Goal: Task Accomplishment & Management: Use online tool/utility

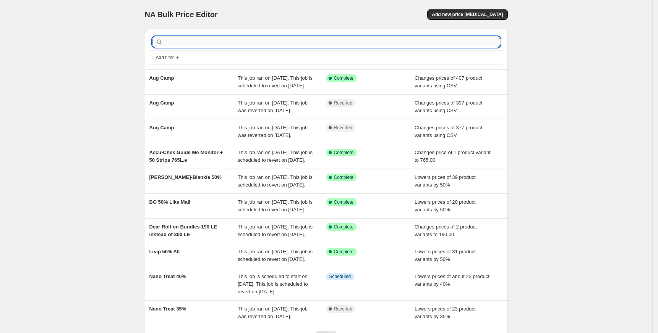
click at [324, 43] on input "text" at bounding box center [332, 42] width 335 height 11
type input "te"
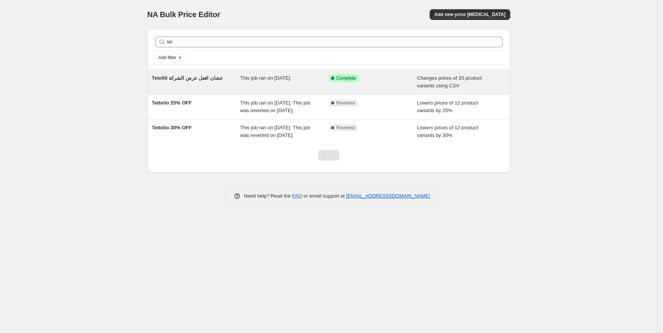
click at [190, 81] on span "Telofill عشان افعل عرض الشركة" at bounding box center [187, 78] width 71 height 6
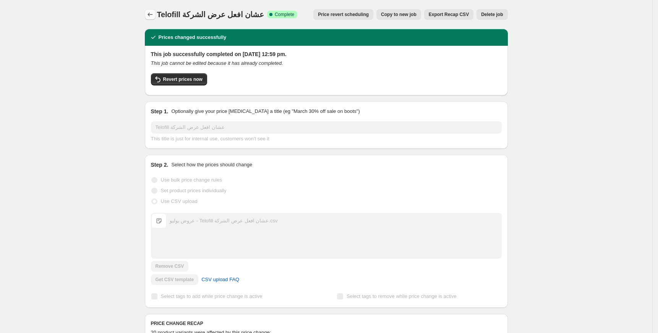
click at [155, 10] on button "Price change jobs" at bounding box center [150, 14] width 11 height 11
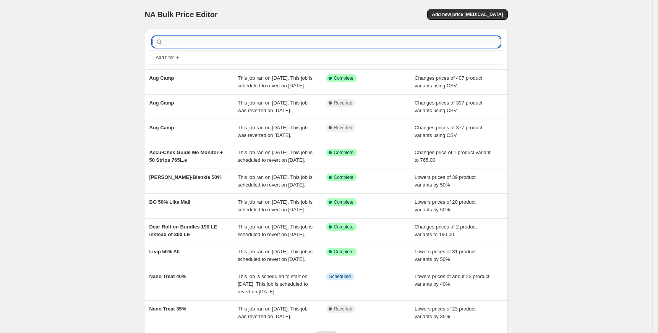
click at [367, 45] on input "text" at bounding box center [332, 42] width 335 height 11
type input "Te"
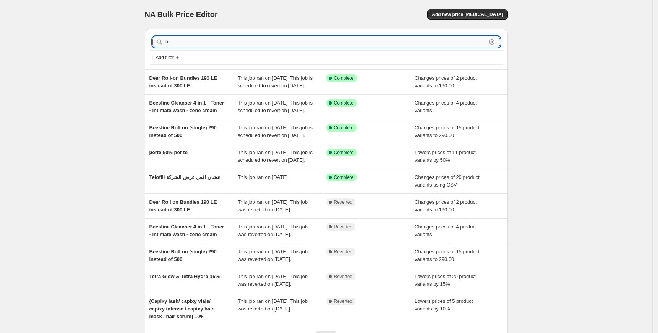
click at [351, 45] on input "Te" at bounding box center [326, 42] width 322 height 11
type input "Telof"
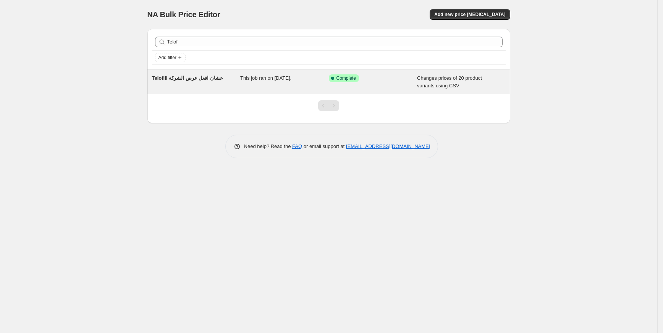
click at [199, 76] on span "Telofill عشان افعل عرض الشركة" at bounding box center [187, 78] width 71 height 6
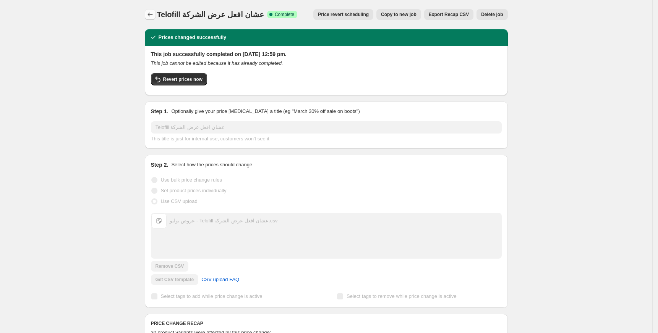
click at [154, 10] on button "Price change jobs" at bounding box center [150, 14] width 11 height 11
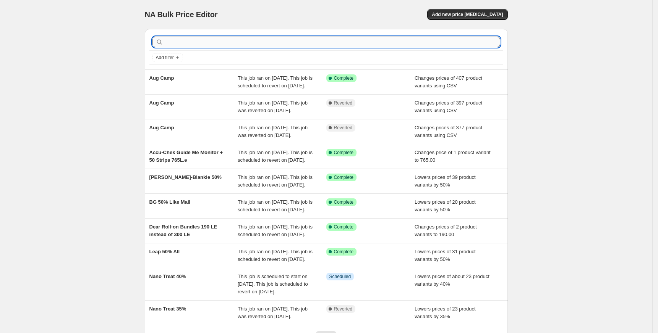
click at [366, 43] on input "text" at bounding box center [332, 42] width 335 height 11
type input "tel"
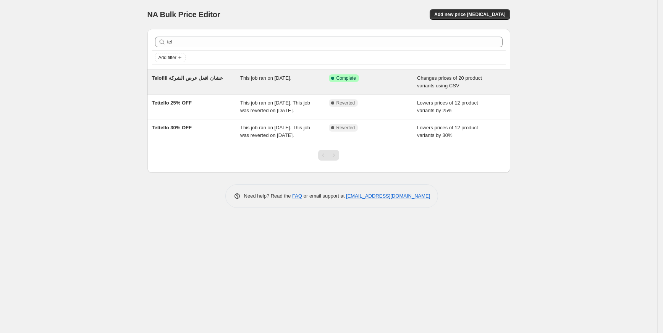
click at [191, 81] on span "Telofill عشان افعل عرض الشركة" at bounding box center [187, 78] width 71 height 6
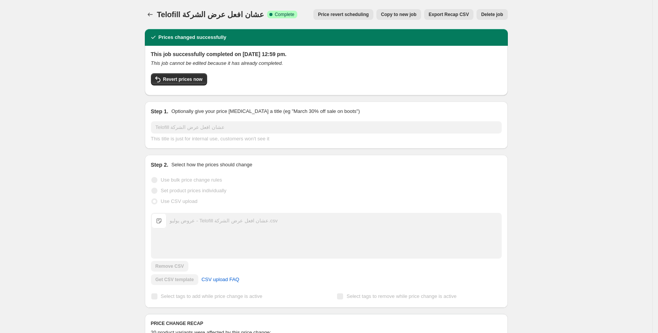
click at [411, 8] on div "Telofill عشان افعل عرض الشركة. This page is ready Telofill عشان افعل عرض الشركة…" at bounding box center [326, 14] width 363 height 29
click at [403, 15] on span "Copy to new job" at bounding box center [399, 14] width 36 height 6
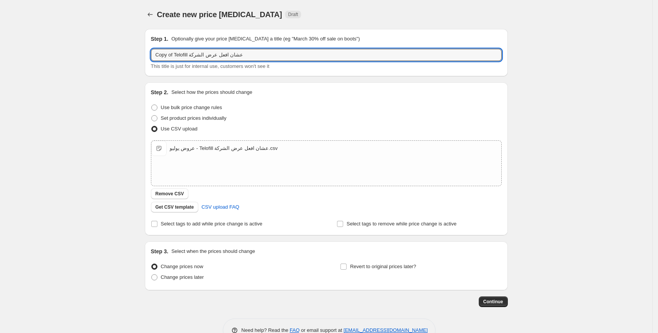
drag, startPoint x: 177, startPoint y: 55, endPoint x: 56, endPoint y: 68, distance: 121.7
click at [58, 68] on div "Create new price change job. This page is ready Create new price change job Dra…" at bounding box center [326, 177] width 652 height 354
type input "Telofill عشان افعل عرض الشركة"
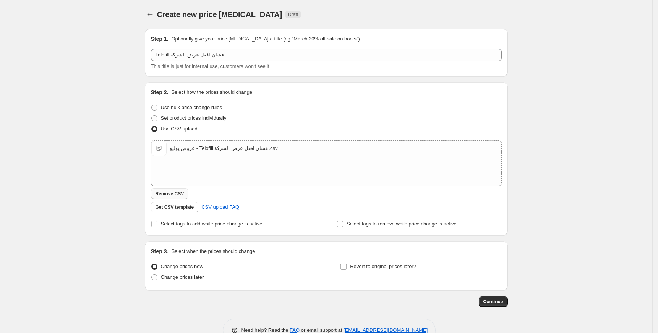
click at [177, 191] on button "Remove CSV" at bounding box center [170, 194] width 38 height 11
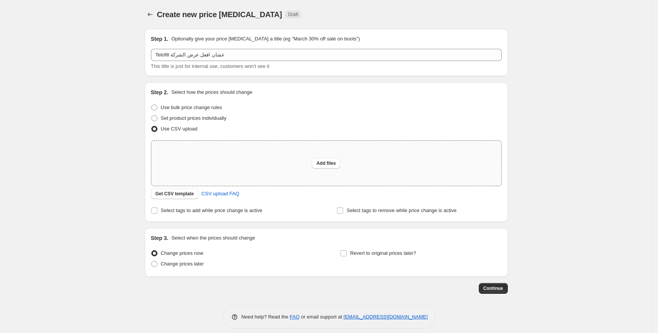
click at [364, 155] on div "Add files" at bounding box center [326, 163] width 350 height 45
type input "C:\fakepath\عروض اغسطس - Telofill Back.csv"
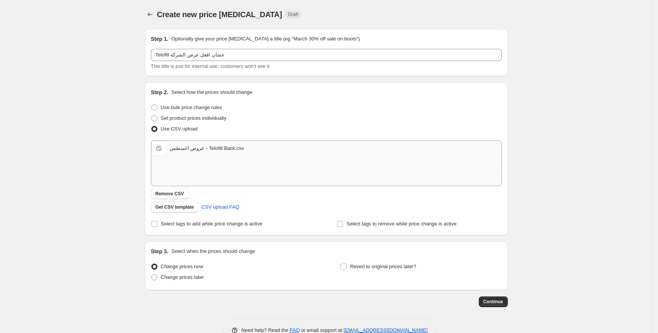
scroll to position [20, 0]
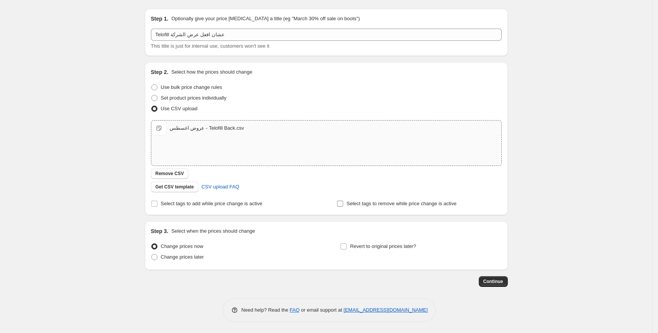
click at [410, 208] on label "Select tags to remove while price change is active" at bounding box center [396, 204] width 120 height 11
click at [343, 207] on input "Select tags to remove while price change is active" at bounding box center [340, 204] width 6 height 6
checkbox input "true"
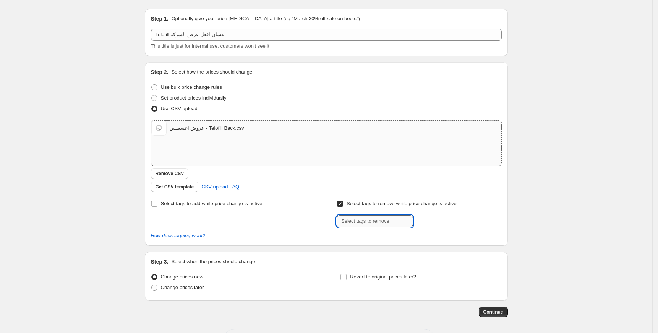
click at [394, 220] on input "text" at bounding box center [374, 221] width 76 height 12
type input "aug"
click at [394, 222] on input "aug" at bounding box center [374, 221] width 76 height 12
type input "Aug Camp"
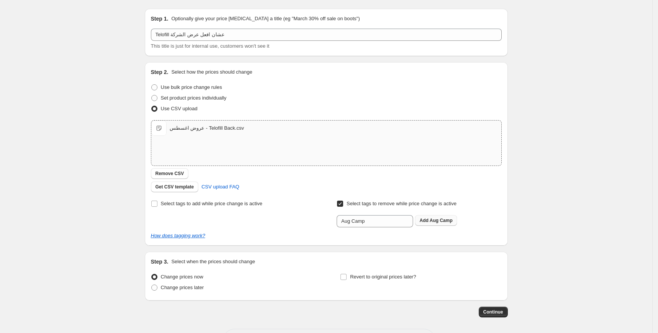
click at [438, 224] on button "Add Aug Camp" at bounding box center [436, 220] width 42 height 11
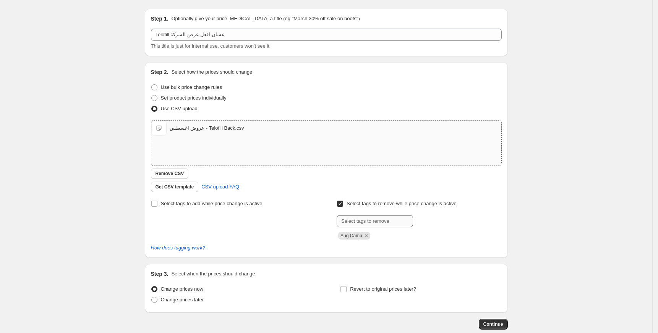
scroll to position [63, 0]
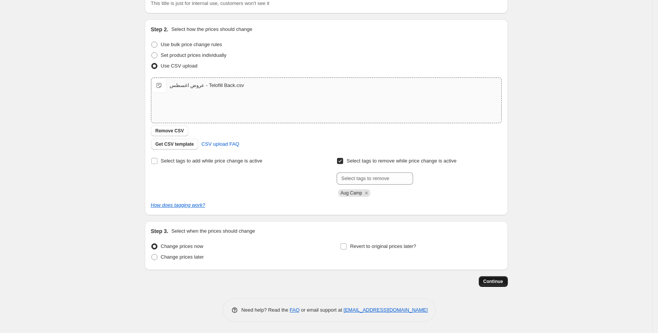
click at [494, 280] on span "Continue" at bounding box center [493, 282] width 20 height 6
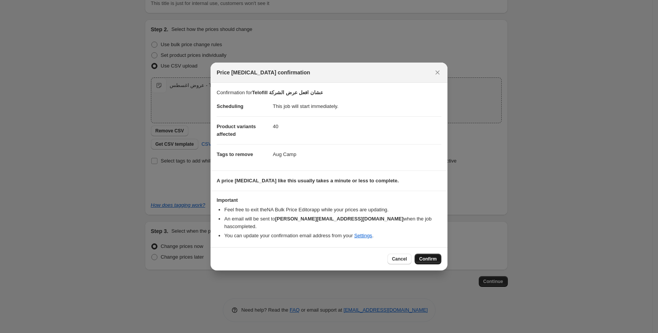
click at [433, 258] on span "Confirm" at bounding box center [428, 259] width 18 height 6
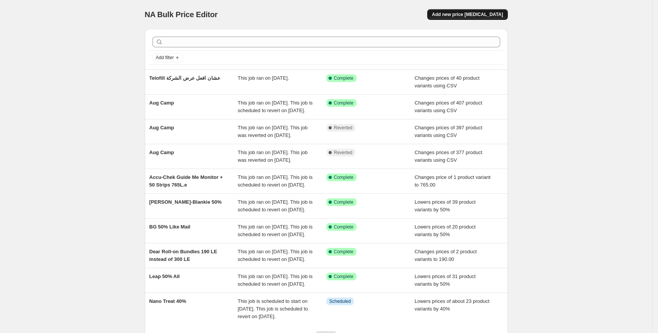
click at [476, 14] on span "Add new price [MEDICAL_DATA]" at bounding box center [467, 14] width 71 height 6
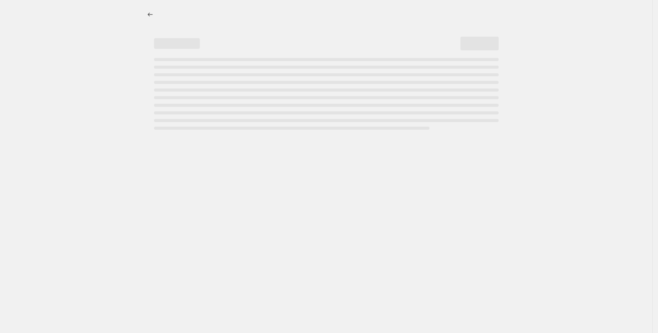
select select "percentage"
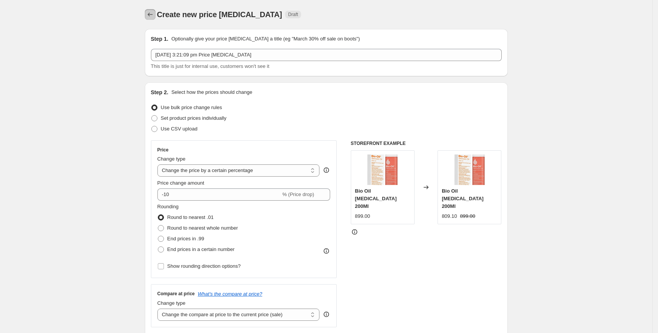
click at [150, 13] on icon "Price change jobs" at bounding box center [150, 15] width 8 height 8
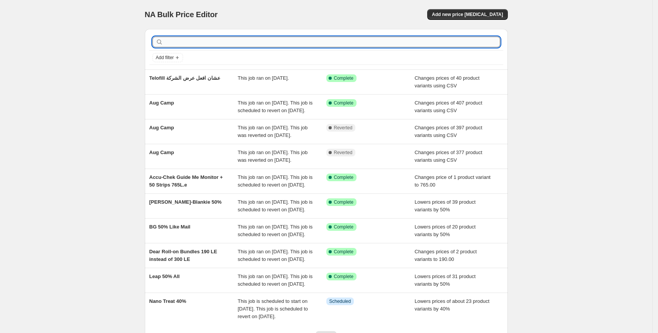
click at [239, 45] on input "text" at bounding box center [332, 42] width 335 height 11
type input "TELOFIL"
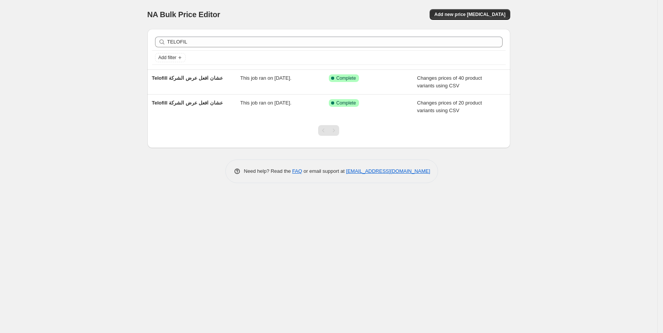
click at [483, 6] on div "NA Bulk Price Editor. This page is ready NA Bulk Price Editor Add new price [ME…" at bounding box center [328, 14] width 363 height 29
click at [480, 11] on button "Add new price [MEDICAL_DATA]" at bounding box center [470, 14] width 80 height 11
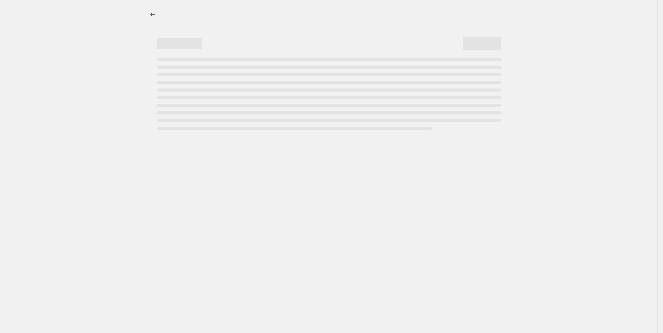
select select "percentage"
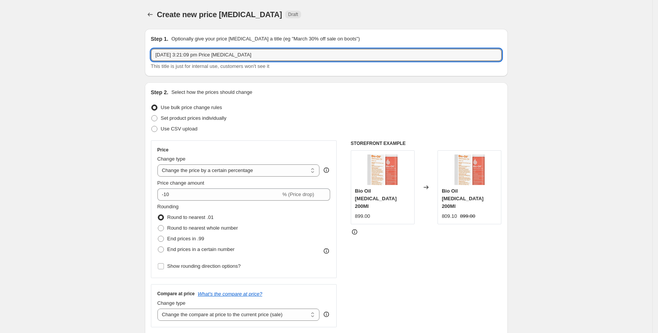
drag, startPoint x: 269, startPoint y: 57, endPoint x: -3, endPoint y: 59, distance: 271.9
click at [0, 59] on html "Home Settings Plans Skip to content Create new price [MEDICAL_DATA]. This page …" at bounding box center [329, 166] width 658 height 333
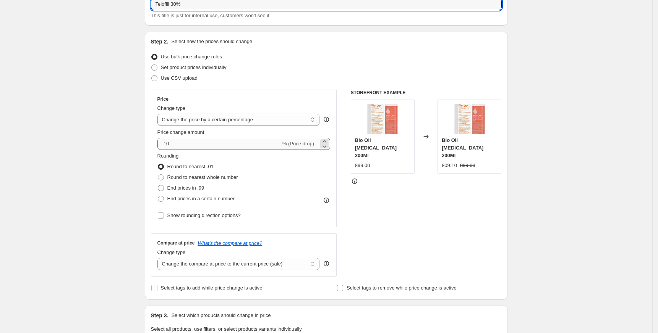
type input "Telofill 30%"
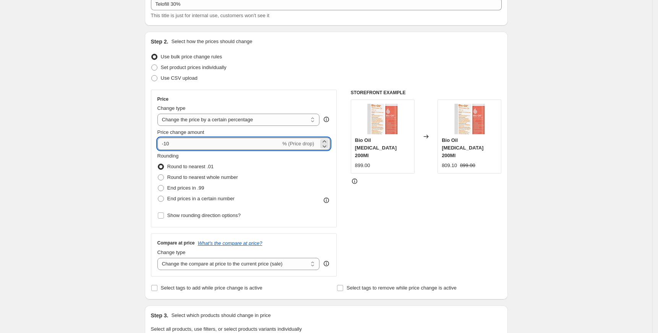
click at [171, 144] on input "-10" at bounding box center [218, 144] width 123 height 12
type input "-1"
type input "-30"
click at [115, 179] on div "Create new price [MEDICAL_DATA]. This page is ready Create new price [MEDICAL_D…" at bounding box center [326, 330] width 652 height 763
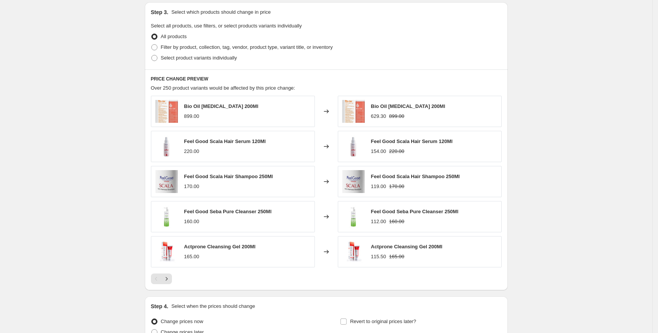
scroll to position [356, 0]
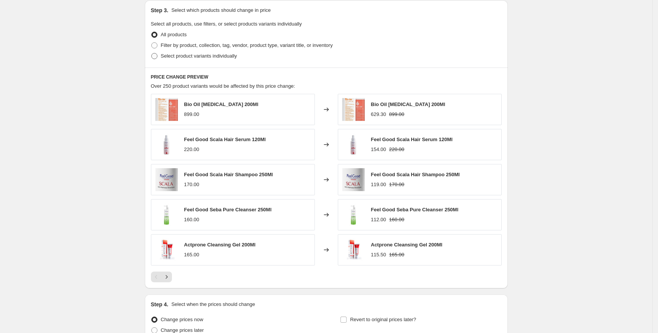
click at [205, 57] on span "Select product variants individually" at bounding box center [199, 56] width 76 height 6
click at [152, 53] on input "Select product variants individually" at bounding box center [151, 53] width 0 height 0
radio input "true"
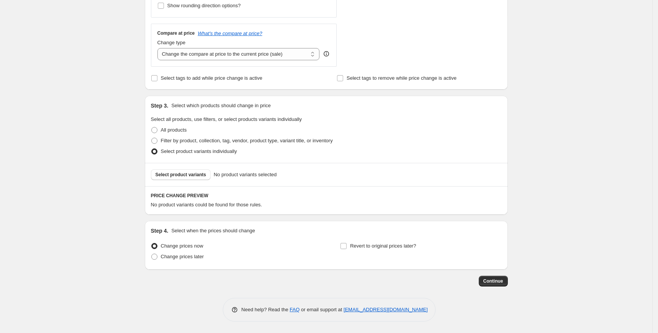
scroll to position [261, 0]
click at [173, 175] on span "Select product variants" at bounding box center [180, 175] width 51 height 6
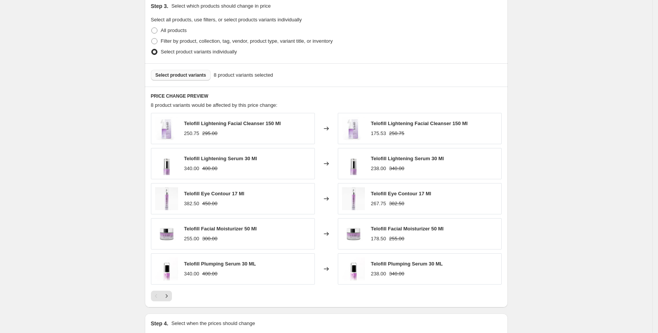
scroll to position [454, 0]
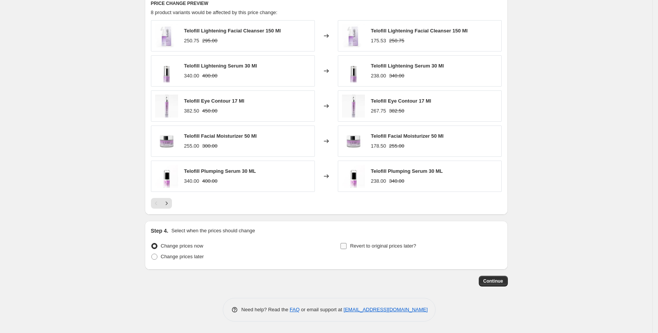
click at [391, 245] on span "Revert to original prices later?" at bounding box center [383, 246] width 66 height 6
click at [346, 245] on input "Revert to original prices later?" at bounding box center [343, 246] width 6 height 6
checkbox input "true"
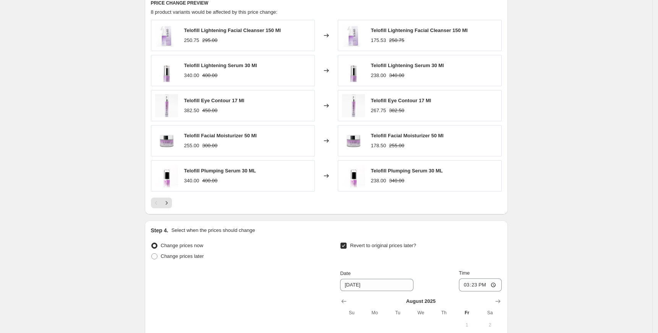
scroll to position [596, 0]
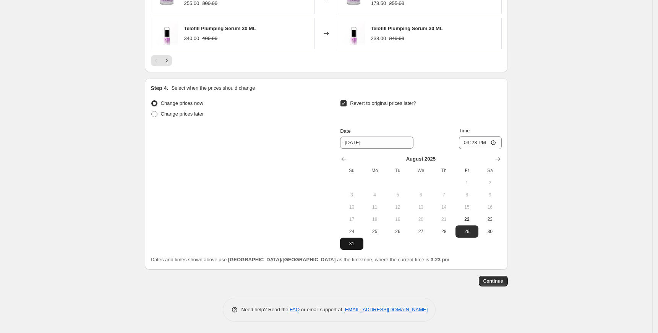
click at [354, 247] on button "31" at bounding box center [351, 244] width 23 height 12
type input "[DATE]"
click at [468, 145] on input "15:23" at bounding box center [480, 142] width 43 height 13
type input "23:59"
click at [491, 280] on span "Continue" at bounding box center [493, 281] width 20 height 6
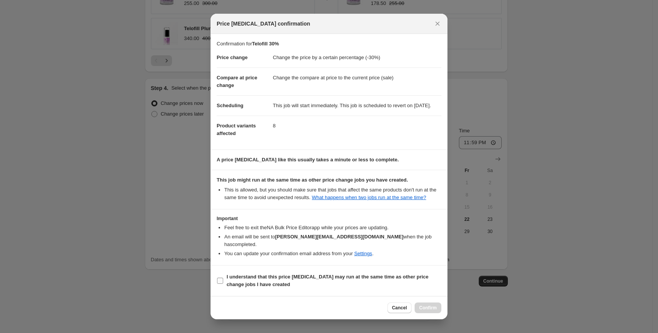
drag, startPoint x: 254, startPoint y: 272, endPoint x: 268, endPoint y: 278, distance: 15.4
click at [254, 272] on section "I understand that this price [MEDICAL_DATA] may run at the same time as other p…" at bounding box center [328, 281] width 237 height 31
click at [288, 284] on span "I understand that this price [MEDICAL_DATA] may run at the same time as other p…" at bounding box center [333, 280] width 215 height 15
click at [223, 284] on input "I understand that this price [MEDICAL_DATA] may run at the same time as other p…" at bounding box center [220, 281] width 6 height 6
checkbox input "true"
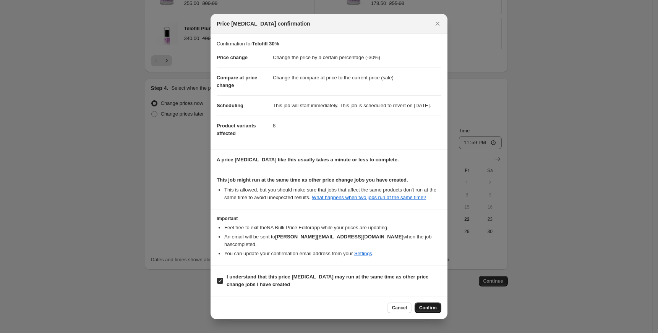
click at [415, 310] on button "Confirm" at bounding box center [427, 308] width 27 height 11
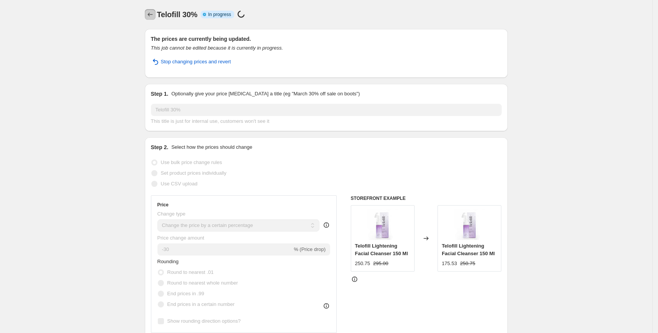
click at [154, 15] on icon "Price change jobs" at bounding box center [150, 15] width 8 height 8
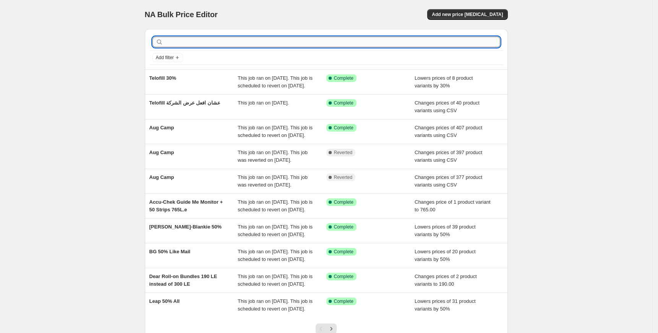
click at [422, 45] on input "text" at bounding box center [332, 42] width 335 height 11
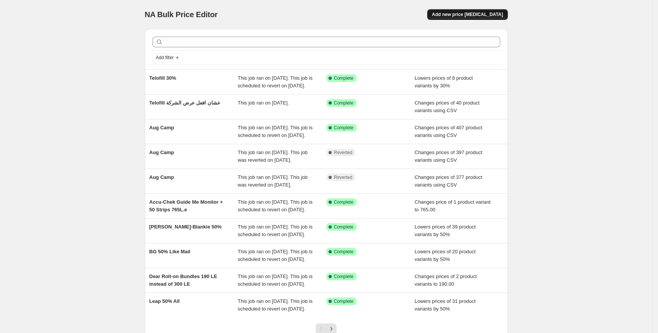
click at [465, 12] on span "Add new price [MEDICAL_DATA]" at bounding box center [467, 14] width 71 height 6
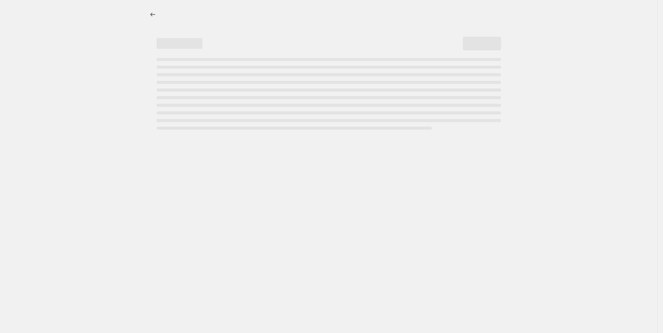
select select "percentage"
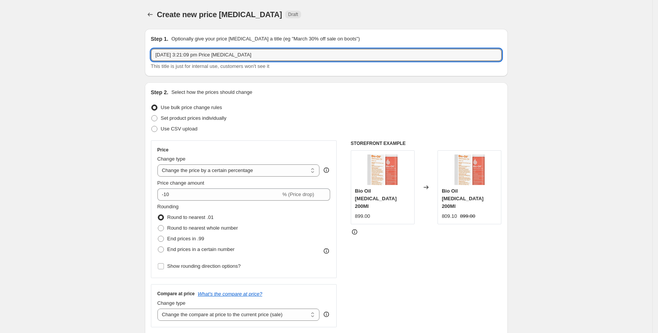
drag, startPoint x: 96, startPoint y: 62, endPoint x: 19, endPoint y: 63, distance: 76.8
paste input "RUSHBRUSH"
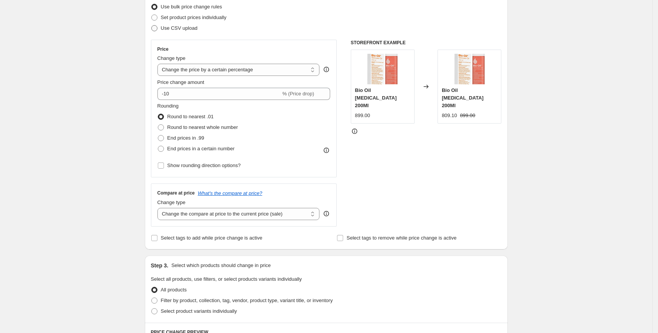
scroll to position [102, 0]
type input "RUSHBRUSH"
click at [193, 17] on span "Set product prices individually" at bounding box center [194, 17] width 66 height 6
click at [152, 14] on input "Set product prices individually" at bounding box center [151, 14] width 0 height 0
radio input "true"
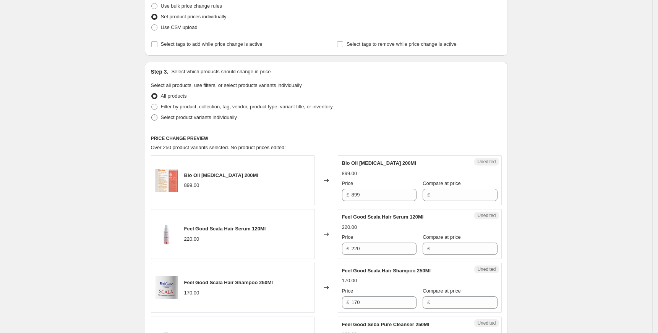
click at [175, 118] on span "Select product variants individually" at bounding box center [199, 118] width 76 height 6
click at [152, 115] on input "Select product variants individually" at bounding box center [151, 115] width 0 height 0
radio input "true"
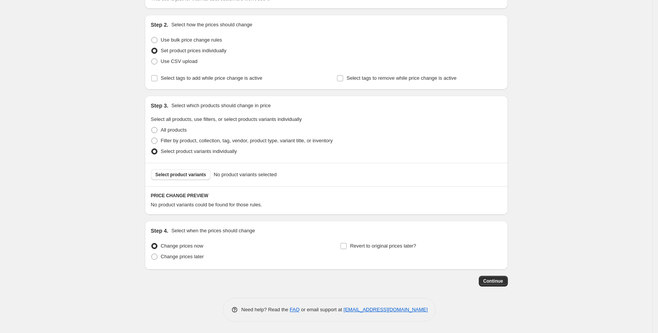
scroll to position [68, 0]
click at [183, 177] on span "Select product variants" at bounding box center [180, 175] width 51 height 6
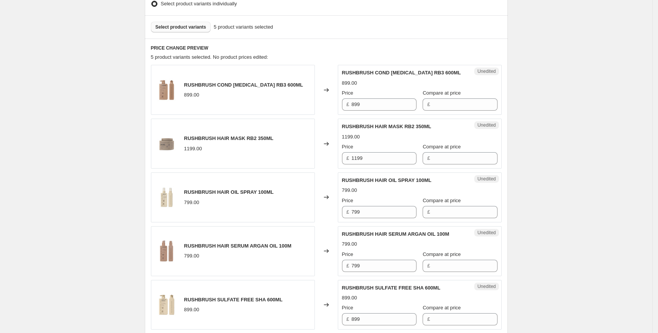
scroll to position [220, 0]
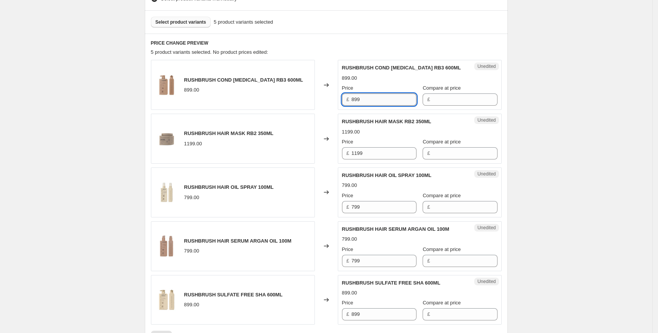
click at [370, 98] on input "899" at bounding box center [383, 100] width 65 height 12
type input "899"
click at [460, 102] on input "Compare at price" at bounding box center [464, 100] width 65 height 12
paste input "899"
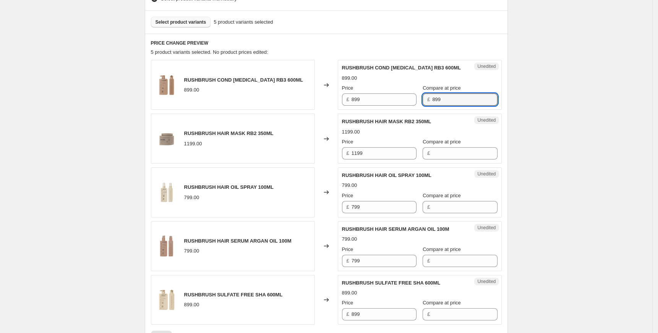
type input "899"
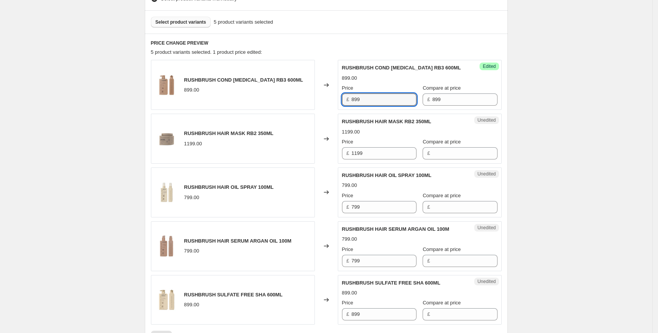
drag, startPoint x: 356, startPoint y: 97, endPoint x: 330, endPoint y: 102, distance: 26.5
click at [330, 102] on div "RUSHBRUSH COND [MEDICAL_DATA] RB3 600ML 899.00 Changed to Success Edited RUSHBR…" at bounding box center [326, 85] width 351 height 50
type input "699"
click at [391, 153] on input "1199" at bounding box center [383, 153] width 65 height 12
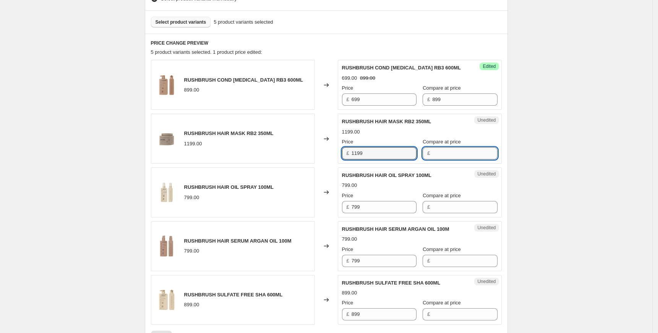
click at [438, 155] on input "Compare at price" at bounding box center [464, 153] width 65 height 12
paste input "1199"
type input "1199"
click at [385, 204] on input "799" at bounding box center [383, 207] width 65 height 12
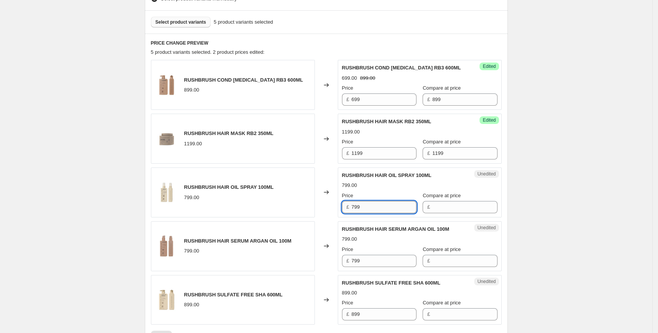
click at [385, 204] on input "799" at bounding box center [383, 207] width 65 height 12
click at [437, 206] on input "Compare at price" at bounding box center [464, 207] width 65 height 12
paste input "799"
type input "799"
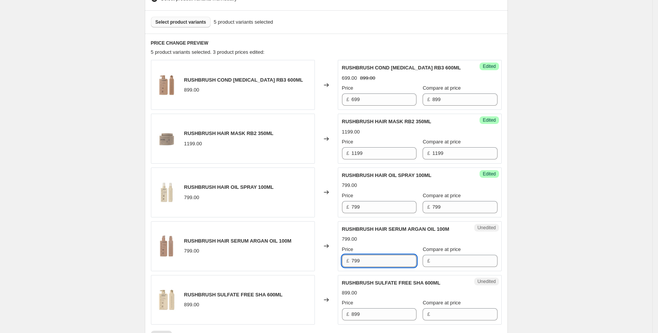
click at [381, 263] on input "799" at bounding box center [383, 261] width 65 height 12
click at [464, 264] on input "Compare at price" at bounding box center [464, 261] width 65 height 12
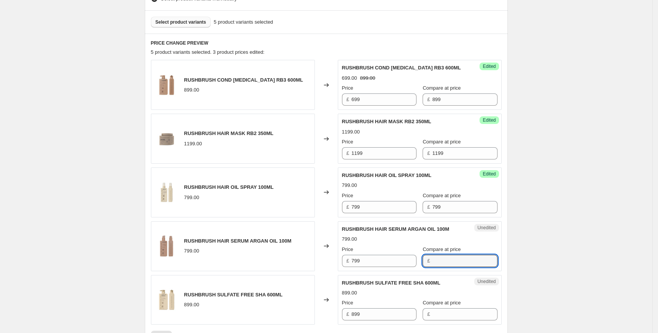
paste input "799"
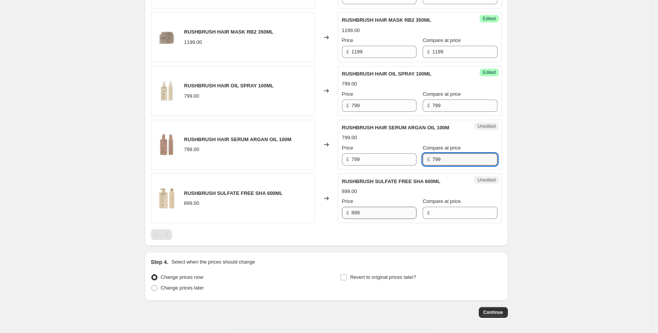
type input "799"
click at [382, 217] on input "899" at bounding box center [383, 213] width 65 height 12
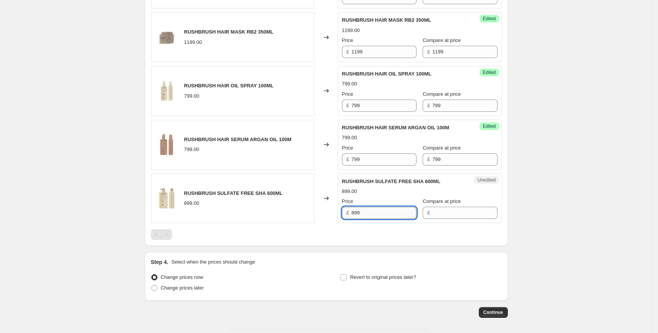
click at [382, 217] on input "899" at bounding box center [383, 213] width 65 height 12
click at [444, 215] on input "Compare at price" at bounding box center [464, 213] width 65 height 12
paste input "899"
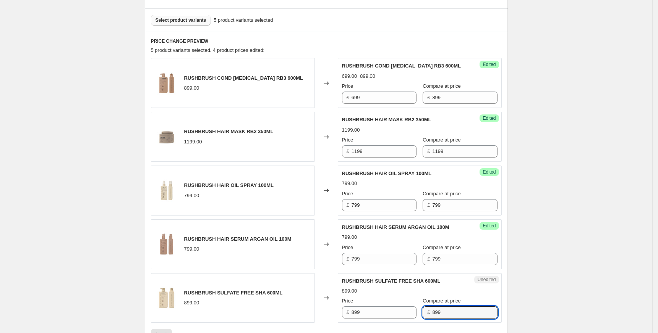
scroll to position [220, 0]
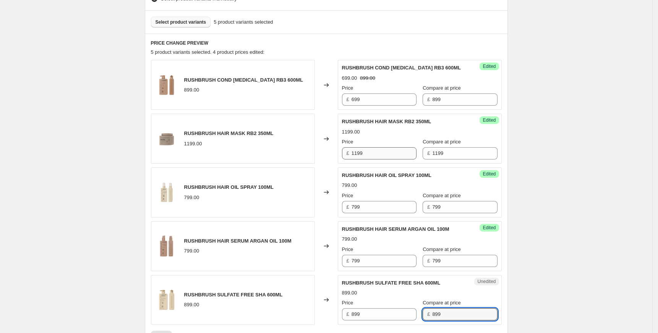
type input "899"
click at [372, 156] on input "1199" at bounding box center [383, 153] width 65 height 12
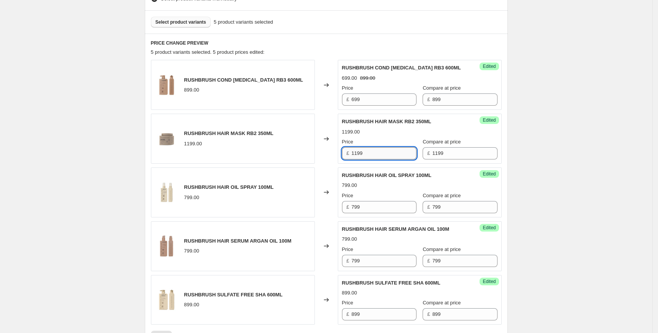
click at [372, 156] on input "1199" at bounding box center [383, 153] width 65 height 12
click at [376, 154] on input "1199" at bounding box center [383, 153] width 65 height 12
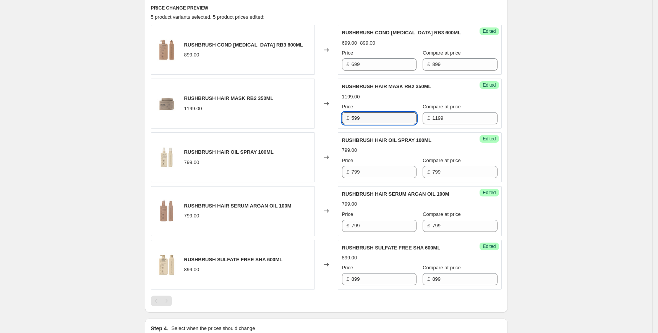
scroll to position [271, 0]
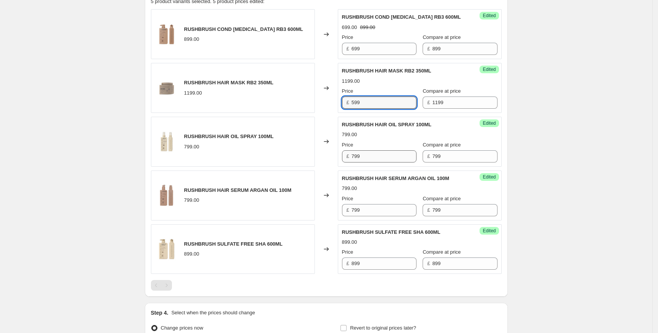
type input "599"
click at [366, 159] on input "799" at bounding box center [383, 156] width 65 height 12
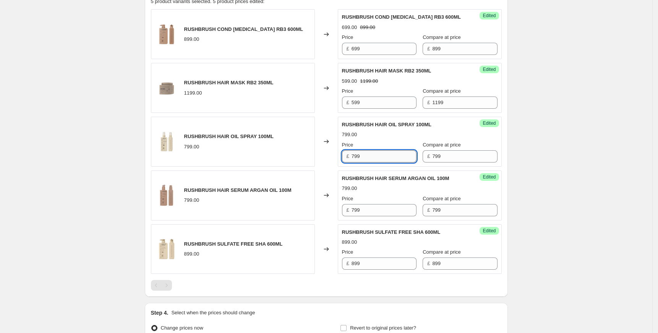
click at [366, 159] on input "799" at bounding box center [383, 156] width 65 height 12
type input "399"
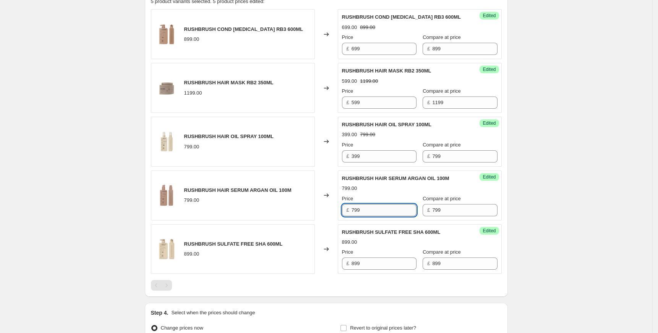
click at [381, 214] on input "799" at bounding box center [383, 210] width 65 height 12
type input "499"
click at [375, 267] on input "899" at bounding box center [383, 264] width 65 height 12
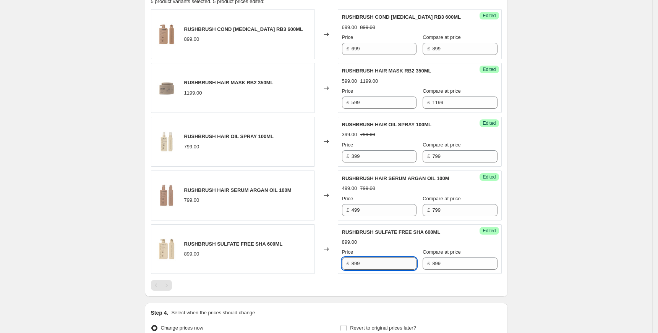
click at [375, 267] on input "899" at bounding box center [383, 264] width 65 height 12
type input "699"
click at [370, 285] on div at bounding box center [326, 285] width 351 height 11
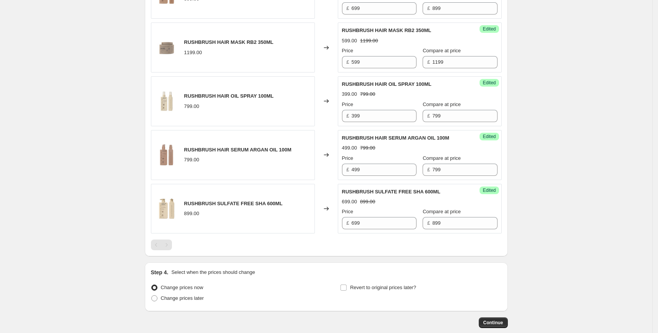
scroll to position [353, 0]
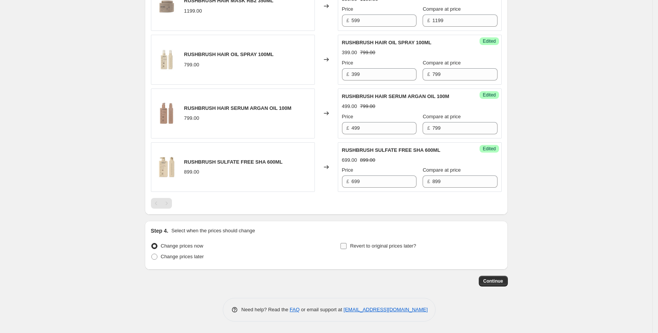
click at [368, 248] on span "Revert to original prices later?" at bounding box center [383, 246] width 66 height 6
click at [346, 248] on input "Revert to original prices later?" at bounding box center [343, 246] width 6 height 6
checkbox input "true"
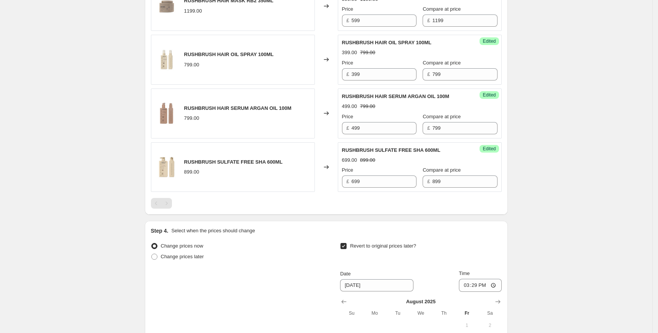
scroll to position [496, 0]
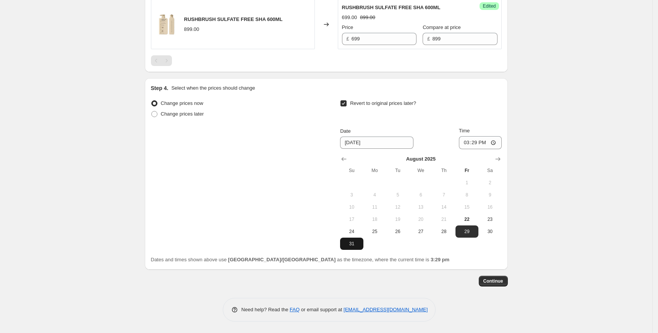
click at [351, 246] on span "31" at bounding box center [351, 244] width 17 height 6
type input "[DATE]"
click at [469, 143] on input "15:29" at bounding box center [480, 142] width 43 height 13
type input "23:59"
click at [497, 277] on button "Continue" at bounding box center [492, 281] width 29 height 11
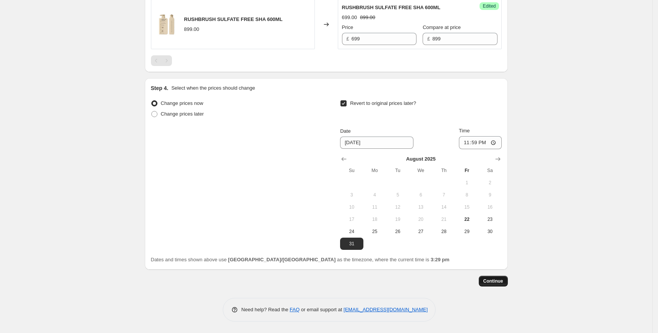
scroll to position [0, 0]
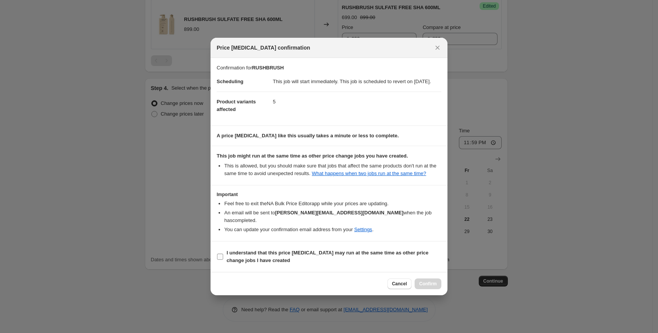
click at [280, 256] on b "I understand that this price [MEDICAL_DATA] may run at the same time as other p…" at bounding box center [327, 256] width 202 height 13
click at [223, 256] on input "I understand that this price [MEDICAL_DATA] may run at the same time as other p…" at bounding box center [220, 257] width 6 height 6
checkbox input "true"
click at [430, 279] on button "Confirm" at bounding box center [427, 284] width 27 height 11
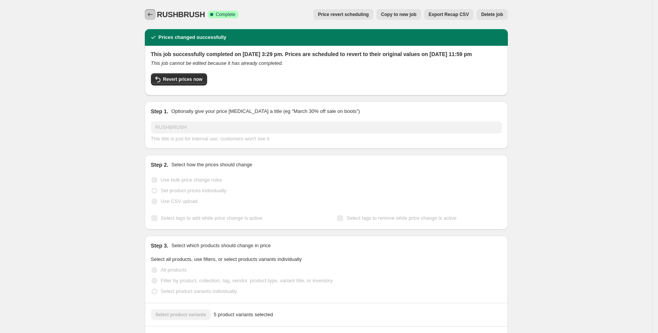
click at [152, 16] on icon "Price change jobs" at bounding box center [150, 15] width 8 height 8
